Goal: Information Seeking & Learning: Check status

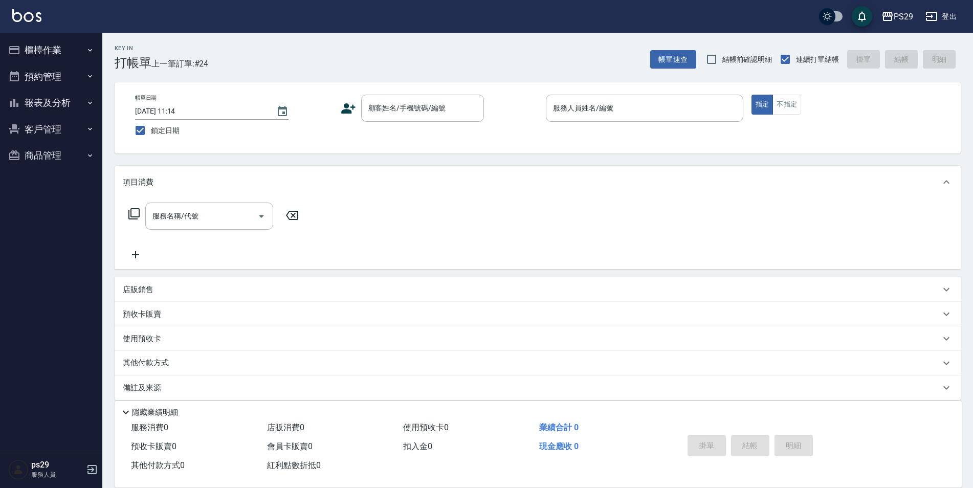
click at [25, 11] on img at bounding box center [26, 15] width 29 height 13
click at [31, 106] on button "報表及分析" at bounding box center [51, 103] width 94 height 27
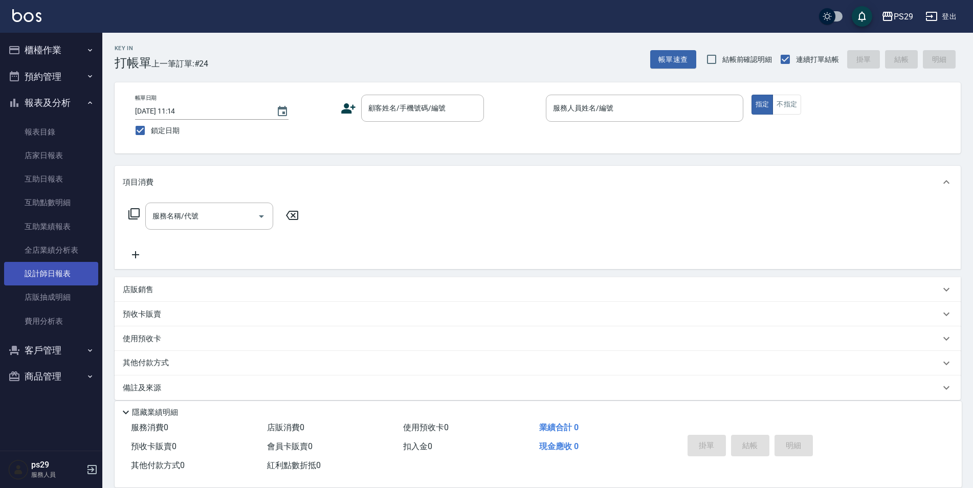
click at [69, 270] on link "設計師日報表" at bounding box center [51, 274] width 94 height 24
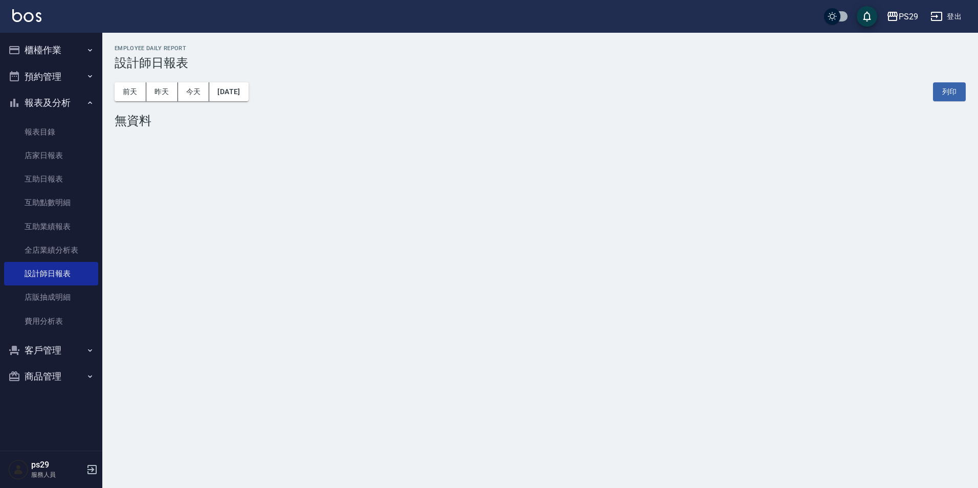
click at [13, 12] on img at bounding box center [26, 15] width 29 height 13
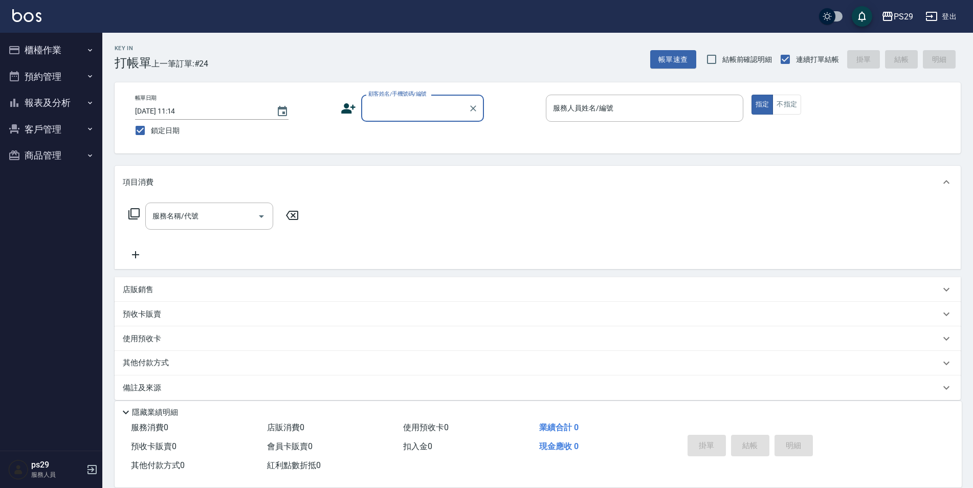
click at [32, 13] on img at bounding box center [26, 15] width 29 height 13
click at [61, 99] on button "報表及分析" at bounding box center [51, 103] width 94 height 27
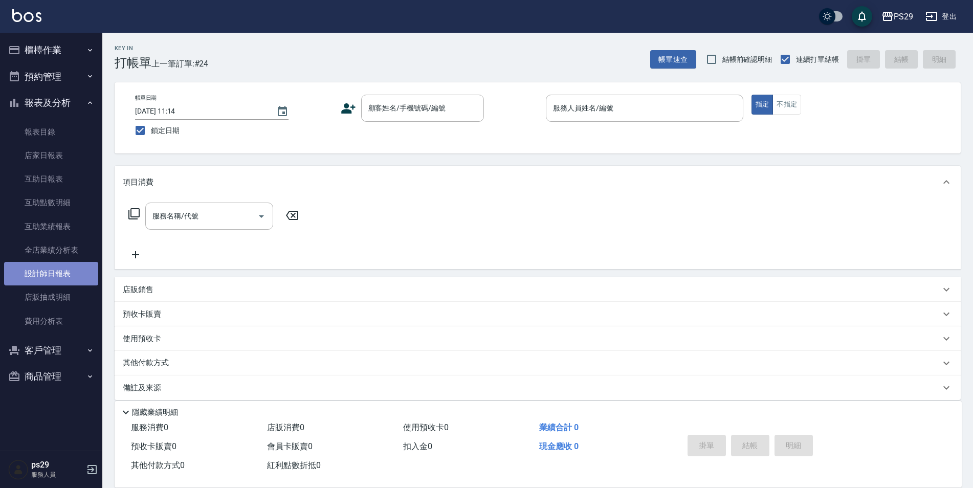
click at [53, 265] on link "設計師日報表" at bounding box center [51, 274] width 94 height 24
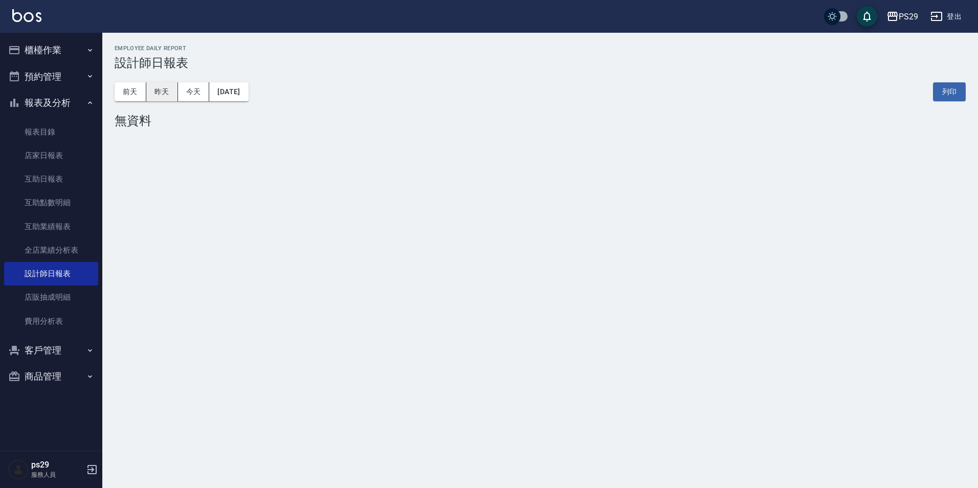
click at [151, 89] on button "昨天" at bounding box center [162, 91] width 32 height 19
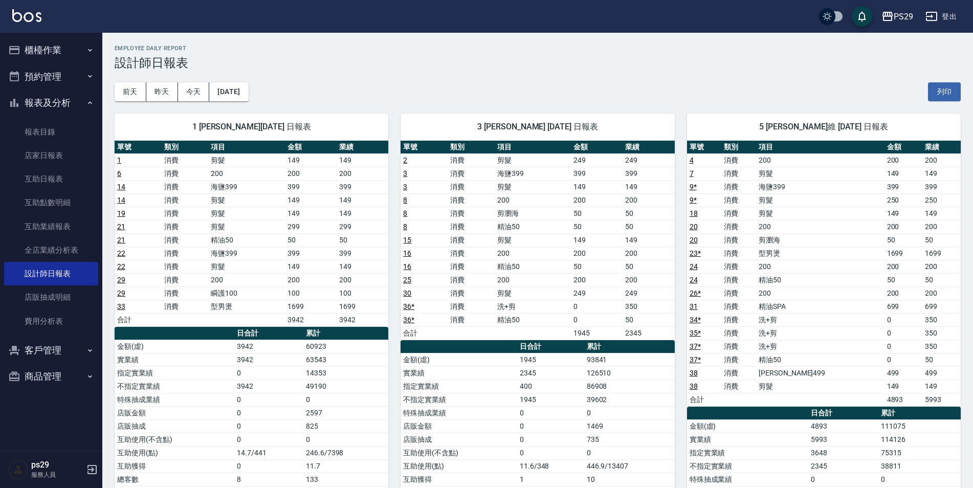
click at [227, 101] on div "1 [PERSON_NAME][DATE] 日報表 單號 類別 項目 金額 業績 1 消費 剪髮 149 149 6 消費 200 200 200 14 消費…" at bounding box center [245, 373] width 286 height 544
click at [244, 92] on button "[DATE]" at bounding box center [228, 91] width 39 height 19
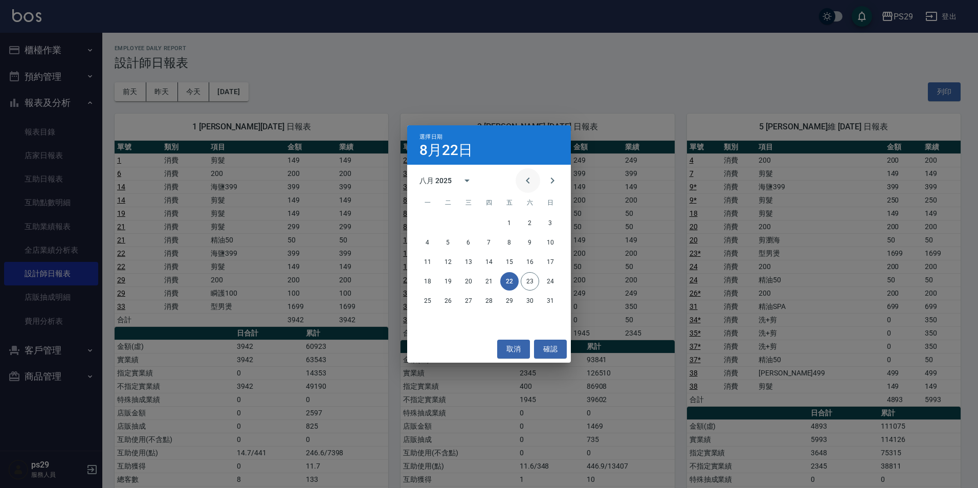
click at [526, 185] on icon "Previous month" at bounding box center [528, 180] width 12 height 12
click at [448, 282] on button "22" at bounding box center [448, 281] width 18 height 18
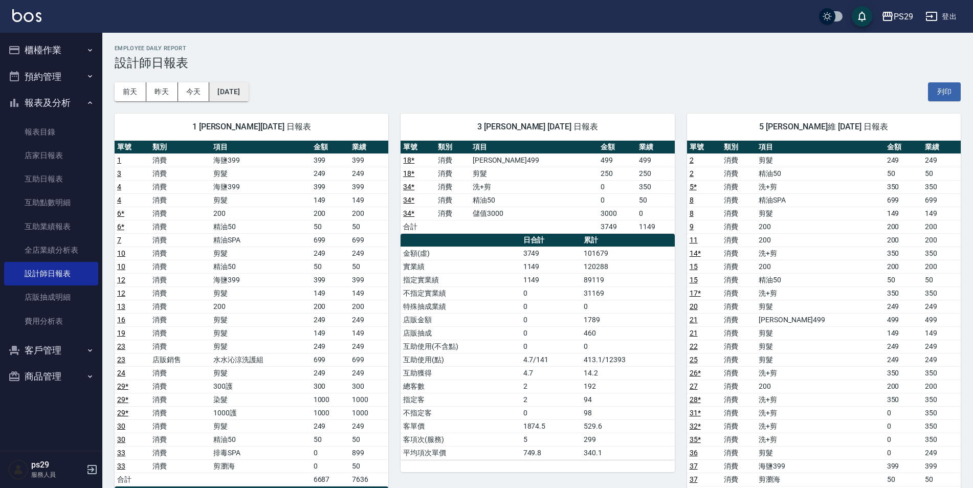
click at [240, 96] on button "[DATE]" at bounding box center [228, 91] width 39 height 19
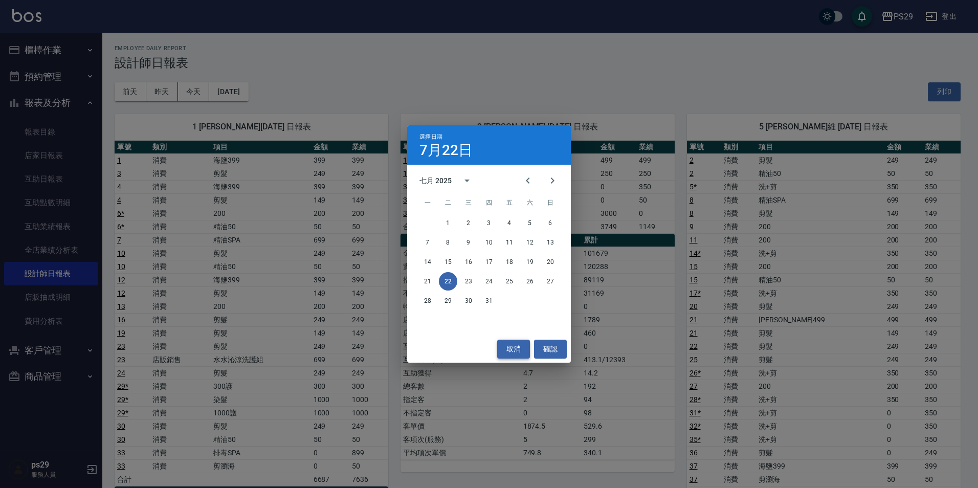
click at [511, 346] on button "取消" at bounding box center [513, 349] width 33 height 19
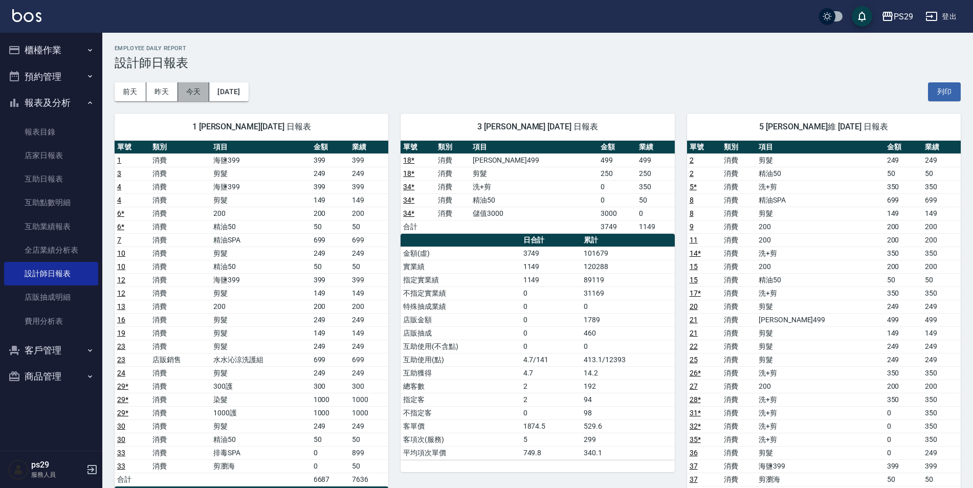
click at [194, 91] on button "今天" at bounding box center [194, 91] width 32 height 19
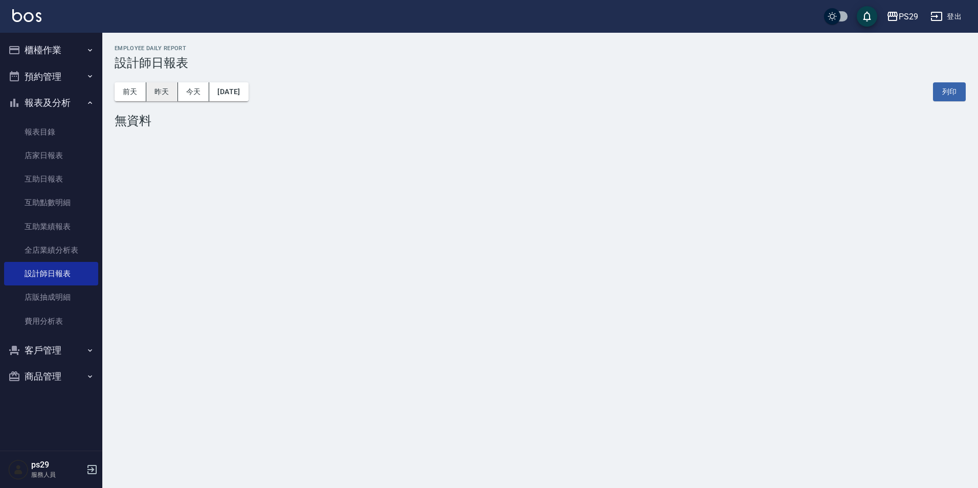
click at [173, 87] on button "昨天" at bounding box center [162, 91] width 32 height 19
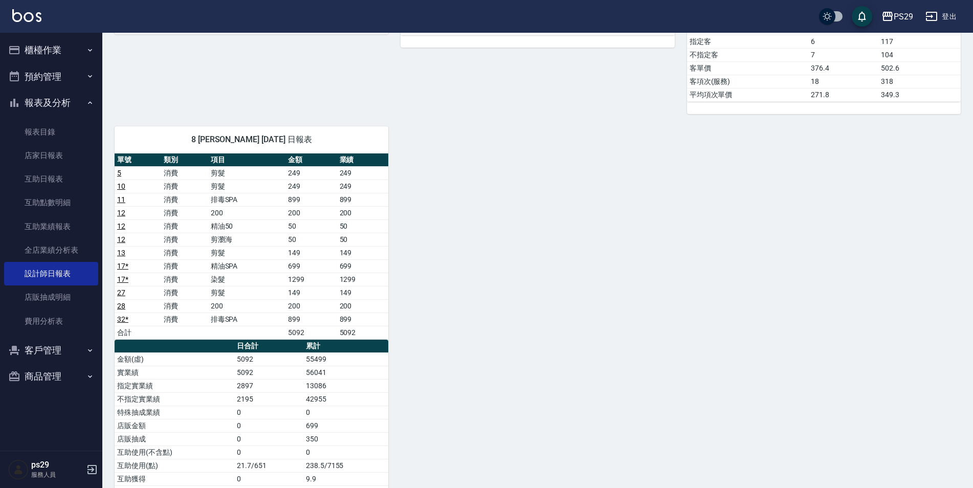
scroll to position [633, 0]
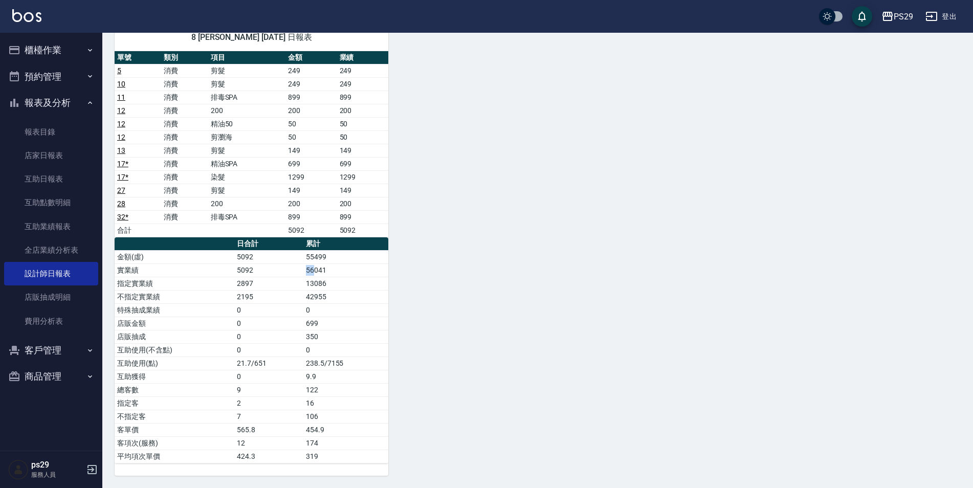
drag, startPoint x: 306, startPoint y: 271, endPoint x: 331, endPoint y: 273, distance: 25.7
click at [331, 273] on td "56041" at bounding box center [345, 269] width 85 height 13
drag, startPoint x: 331, startPoint y: 273, endPoint x: 341, endPoint y: 273, distance: 9.2
click at [341, 273] on td "56041" at bounding box center [345, 269] width 85 height 13
click at [356, 259] on td "55499" at bounding box center [345, 256] width 85 height 13
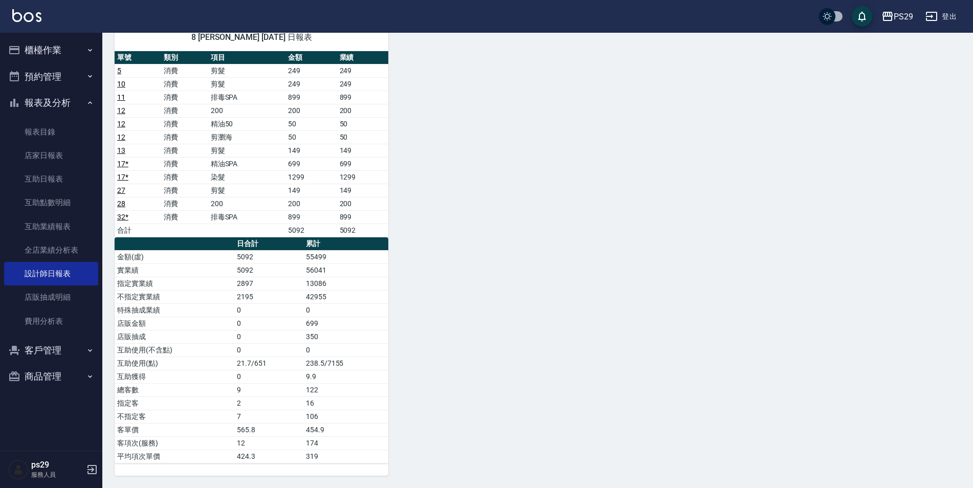
drag, startPoint x: 304, startPoint y: 277, endPoint x: 368, endPoint y: 281, distance: 64.1
click at [368, 281] on td "13086" at bounding box center [345, 283] width 85 height 13
drag, startPoint x: 368, startPoint y: 281, endPoint x: 541, endPoint y: 301, distance: 174.0
click at [375, 288] on td "13086" at bounding box center [345, 283] width 85 height 13
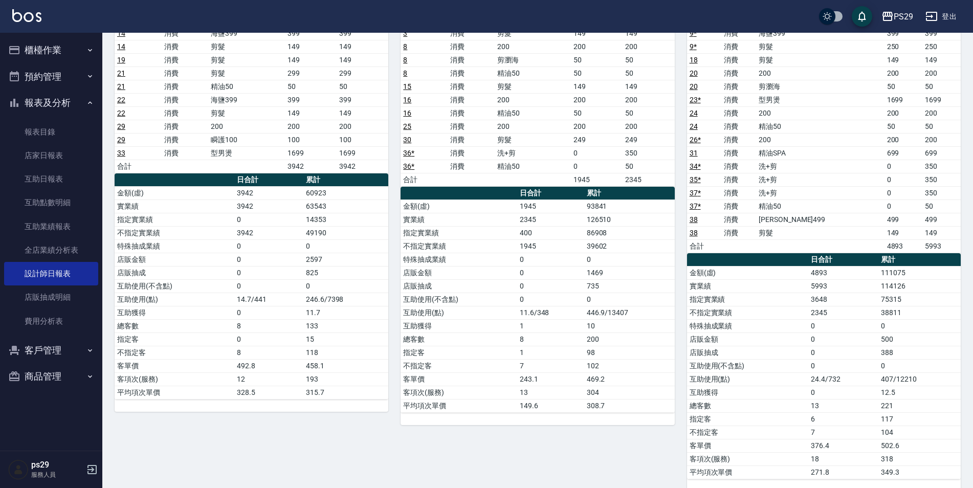
scroll to position [0, 0]
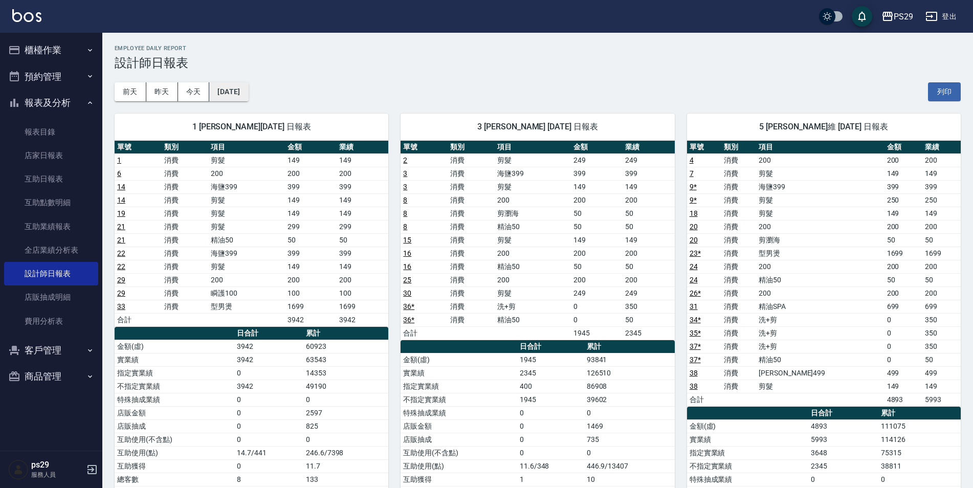
click at [241, 91] on button "[DATE]" at bounding box center [228, 91] width 39 height 19
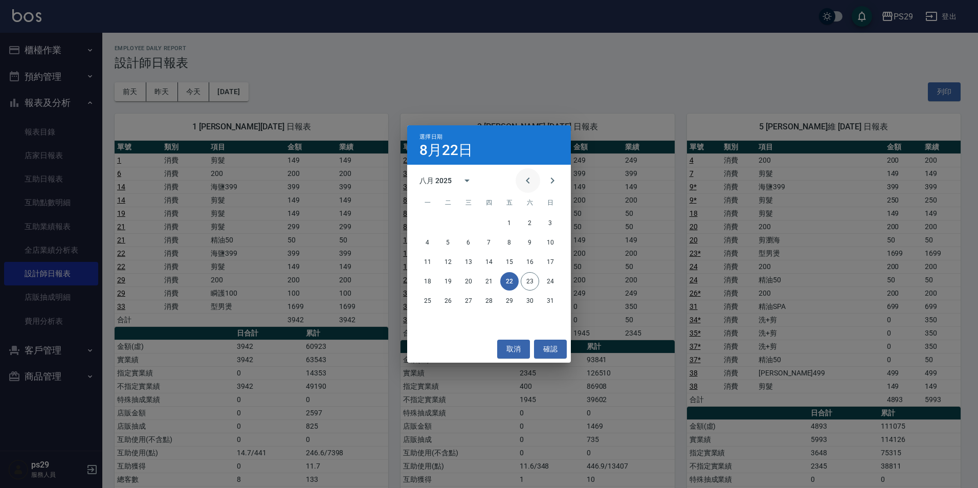
click at [529, 181] on icon "Previous month" at bounding box center [528, 180] width 12 height 12
click at [448, 285] on button "22" at bounding box center [448, 281] width 18 height 18
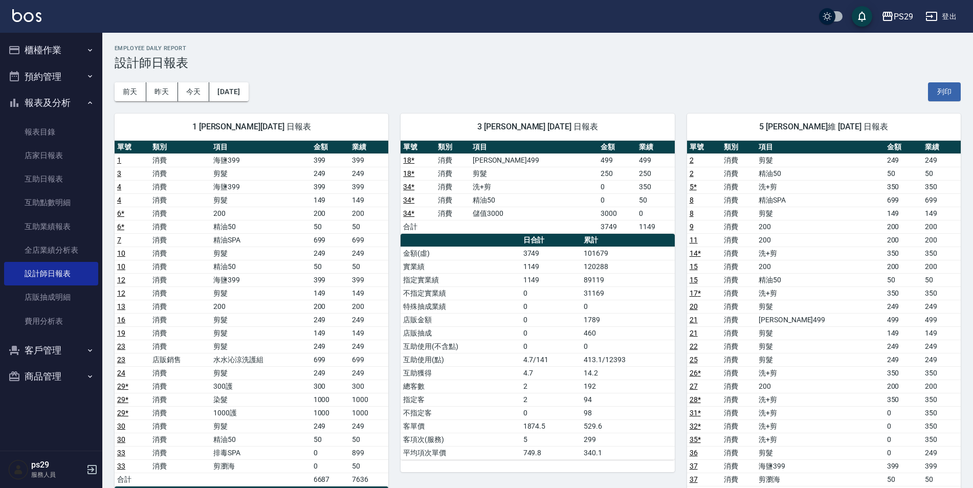
scroll to position [205, 0]
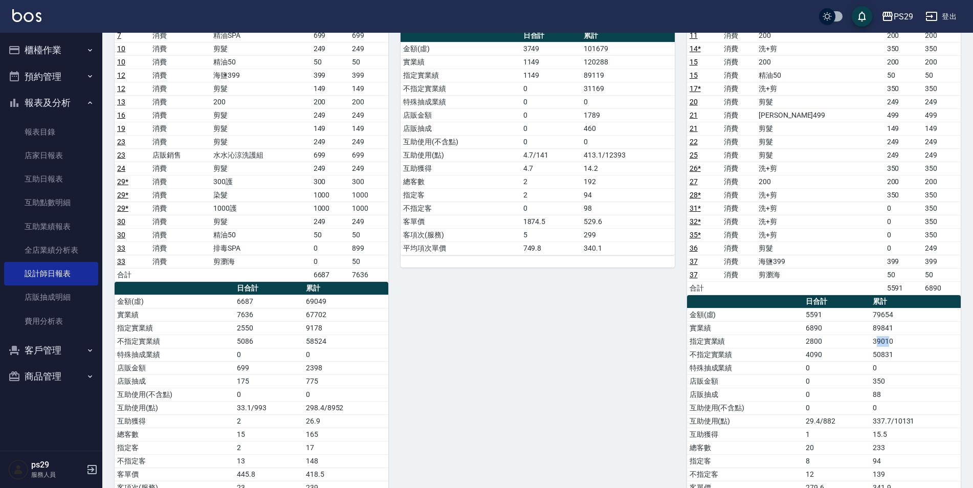
drag, startPoint x: 878, startPoint y: 341, endPoint x: 890, endPoint y: 342, distance: 12.4
click at [890, 342] on td "39010" at bounding box center [915, 341] width 91 height 13
drag, startPoint x: 890, startPoint y: 342, endPoint x: 876, endPoint y: 356, distance: 19.5
click at [876, 356] on td "50831" at bounding box center [915, 354] width 91 height 13
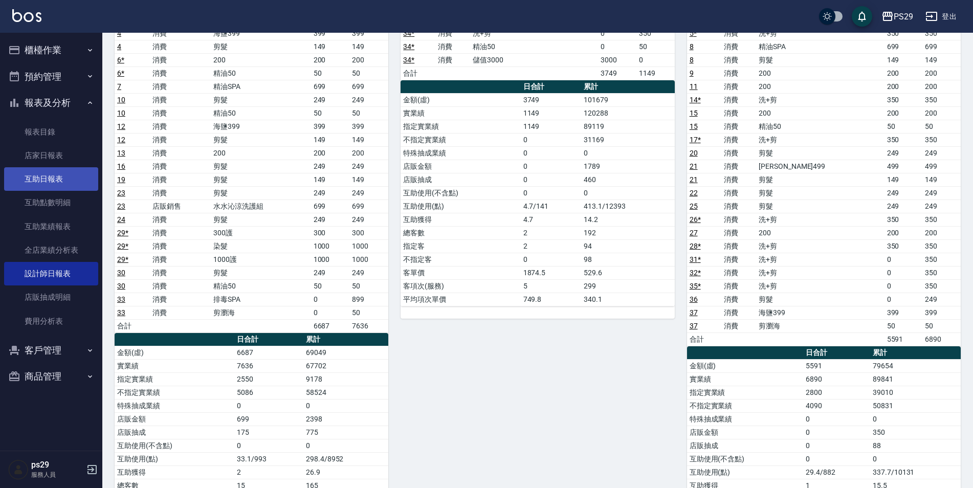
click at [52, 182] on link "互助日報表" at bounding box center [51, 179] width 94 height 24
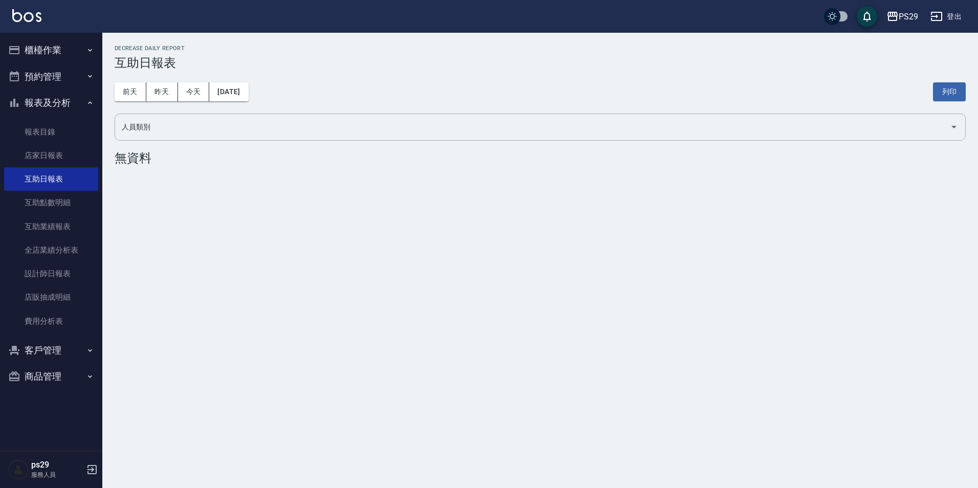
click at [175, 104] on div "[DATE] [DATE] [DATE] [DATE] 列印" at bounding box center [540, 91] width 851 height 43
click at [165, 84] on button "昨天" at bounding box center [162, 91] width 32 height 19
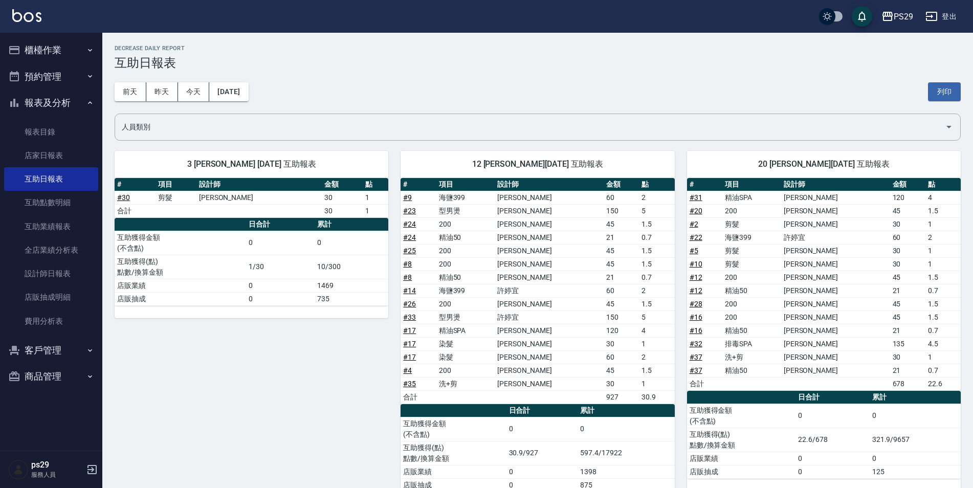
scroll to position [51, 0]
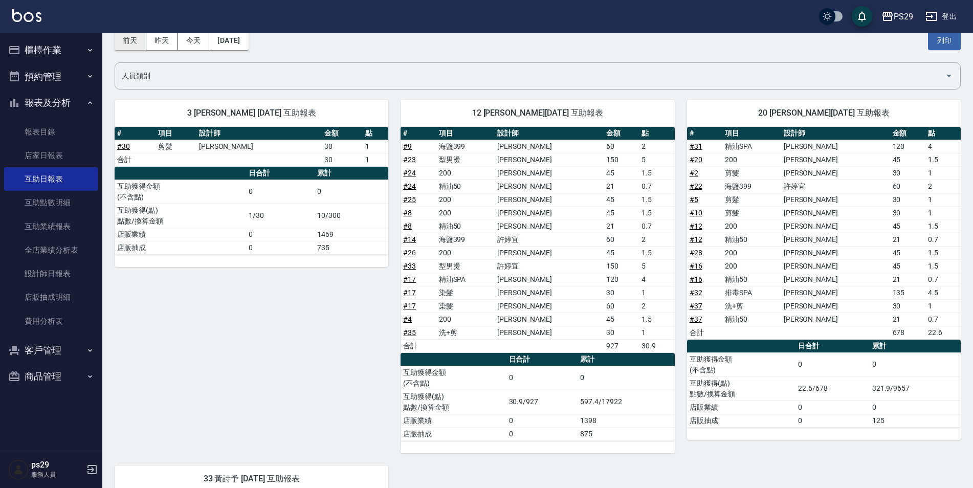
click at [120, 44] on button "前天" at bounding box center [131, 40] width 32 height 19
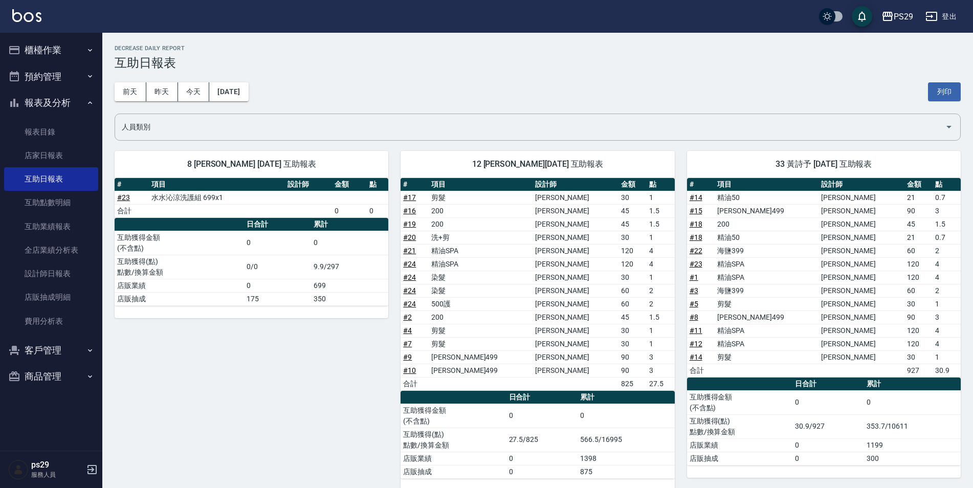
scroll to position [15, 0]
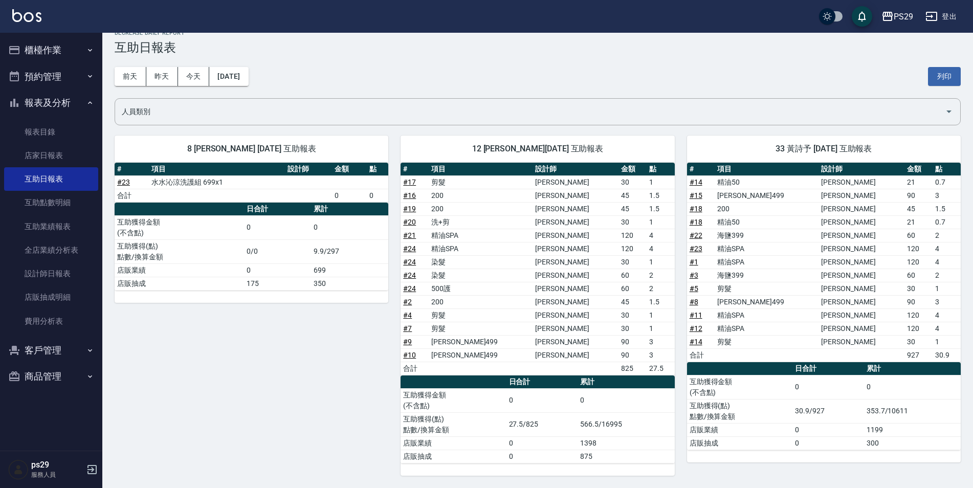
drag, startPoint x: 806, startPoint y: 420, endPoint x: 834, endPoint y: 415, distance: 28.2
click at [834, 415] on td "30.9/927" at bounding box center [828, 411] width 72 height 24
drag, startPoint x: 834, startPoint y: 415, endPoint x: 891, endPoint y: 449, distance: 66.8
click at [891, 449] on td "300" at bounding box center [912, 442] width 97 height 13
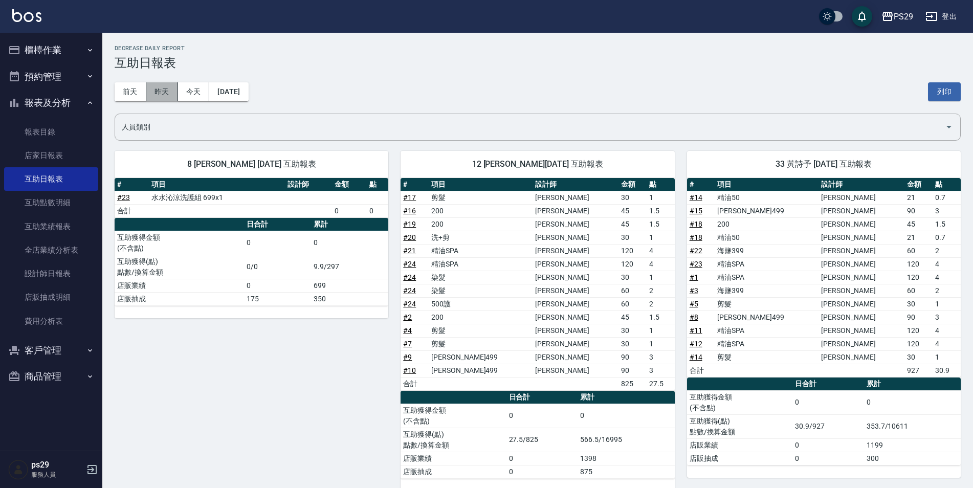
click at [161, 91] on button "昨天" at bounding box center [162, 91] width 32 height 19
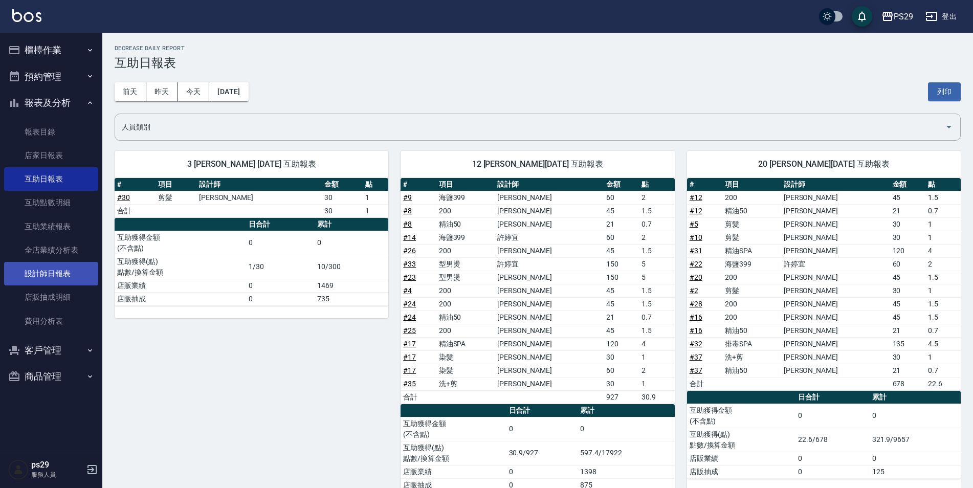
click at [74, 269] on link "設計師日報表" at bounding box center [51, 274] width 94 height 24
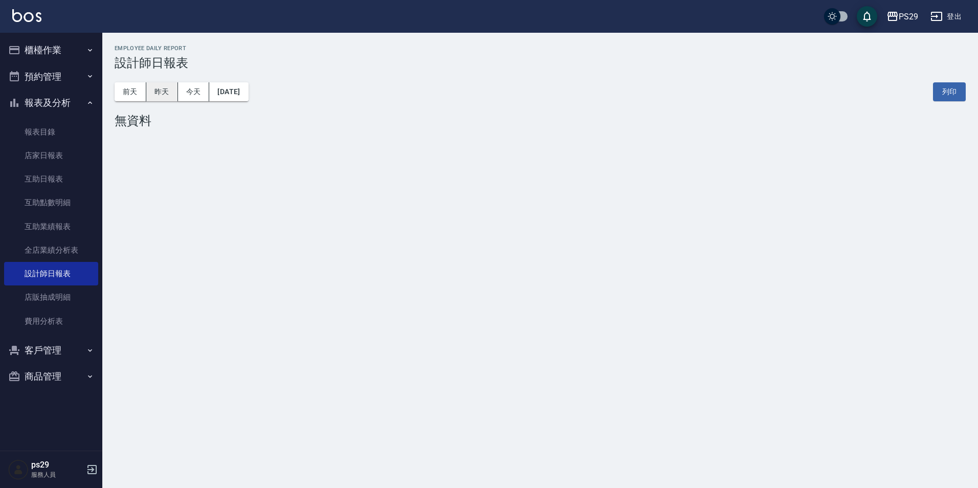
click at [171, 96] on button "昨天" at bounding box center [162, 91] width 32 height 19
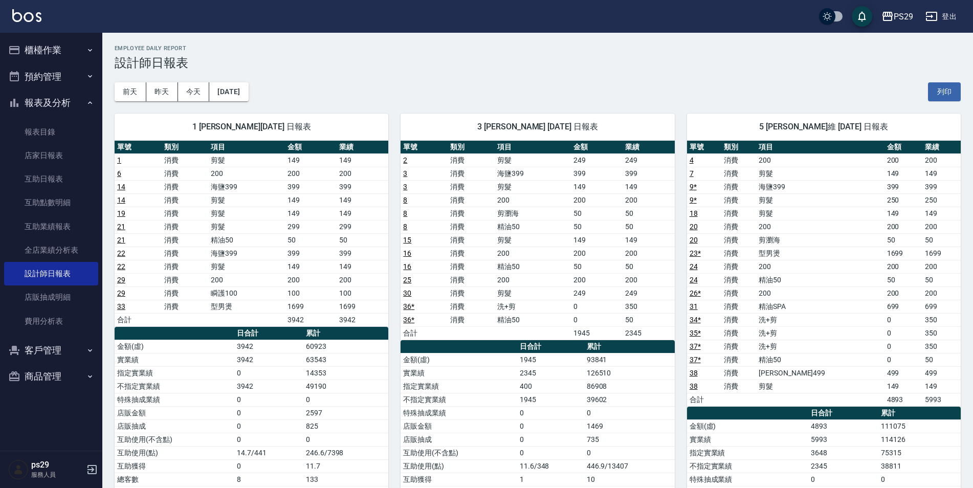
click at [20, 13] on img at bounding box center [26, 15] width 29 height 13
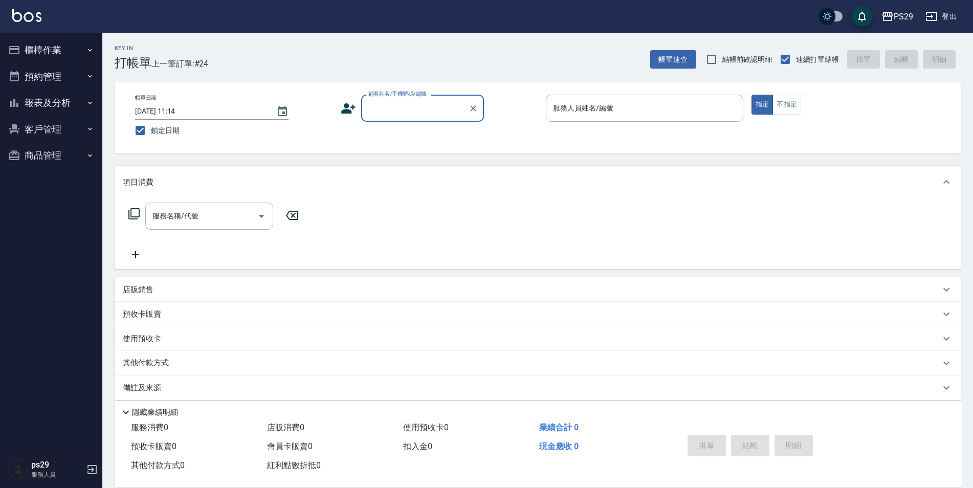
click at [30, 7] on div "PS29 登出" at bounding box center [486, 16] width 973 height 33
click at [30, 14] on img at bounding box center [26, 15] width 29 height 13
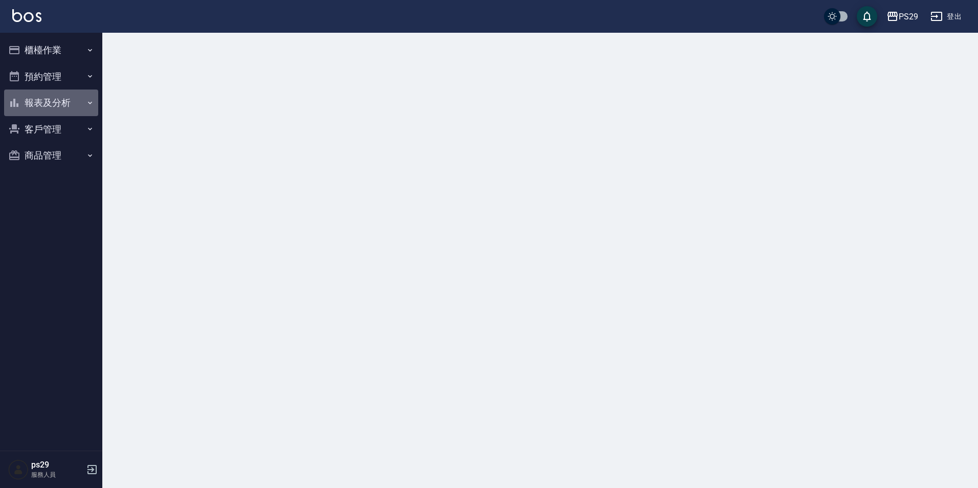
click at [91, 108] on button "報表及分析" at bounding box center [51, 103] width 94 height 27
